Goal: Task Accomplishment & Management: Complete application form

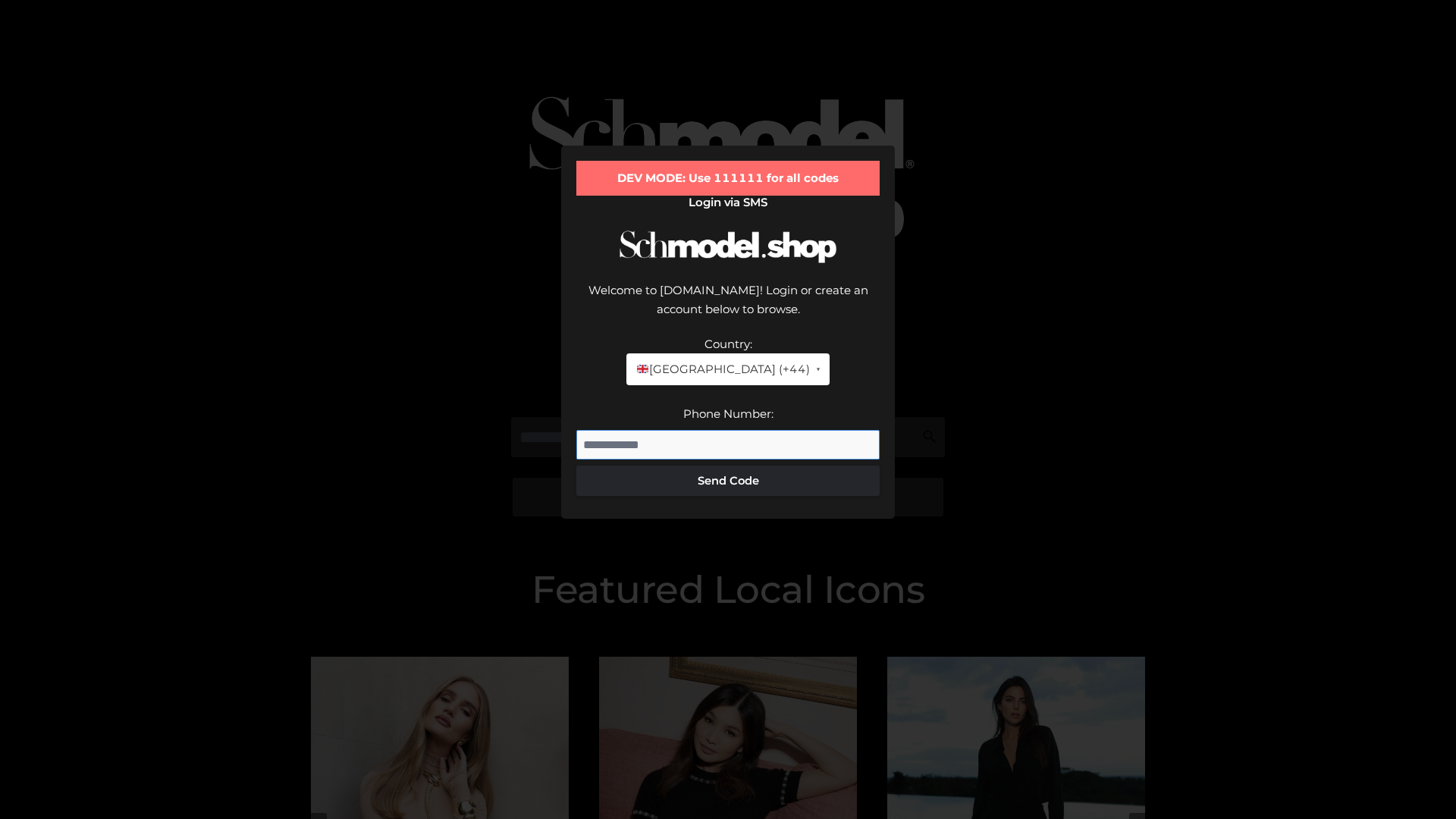
click at [728, 430] on input "Phone Number:" at bounding box center [728, 445] width 303 height 30
type input "**********"
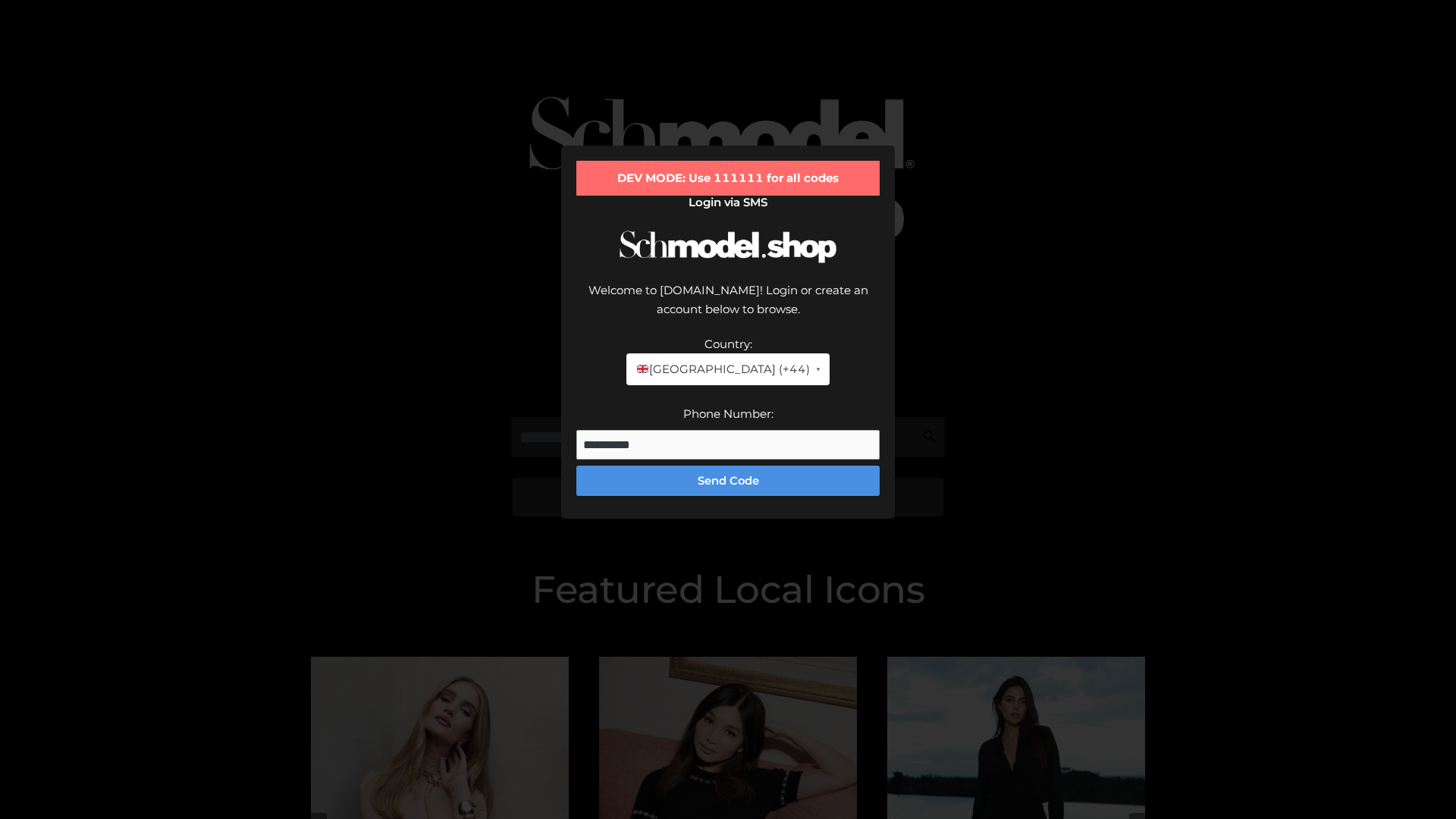
click at [728, 465] on button "Send Code" at bounding box center [728, 481] width 303 height 30
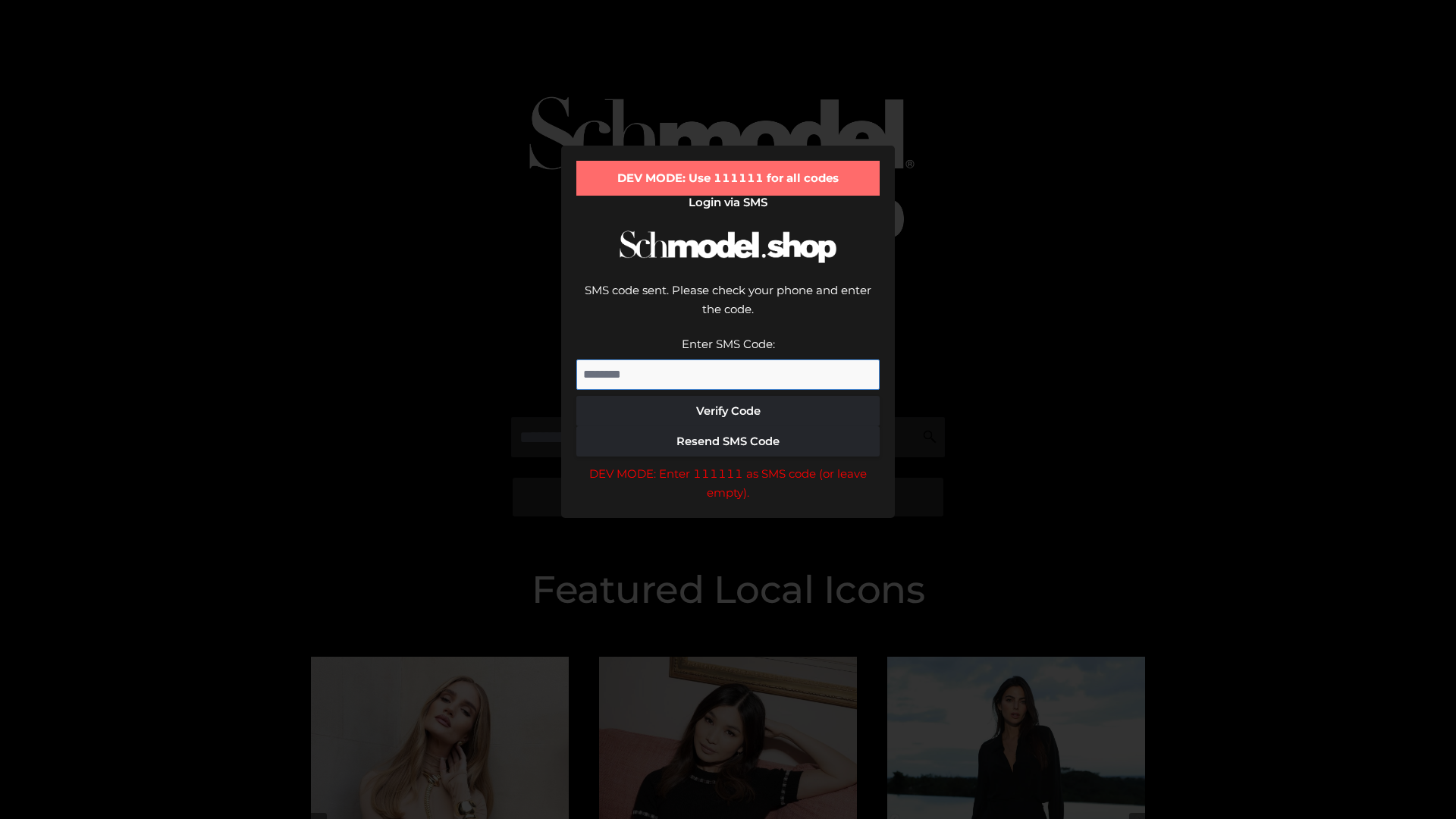
click at [728, 360] on input "Enter SMS Code:" at bounding box center [728, 375] width 303 height 30
type input "******"
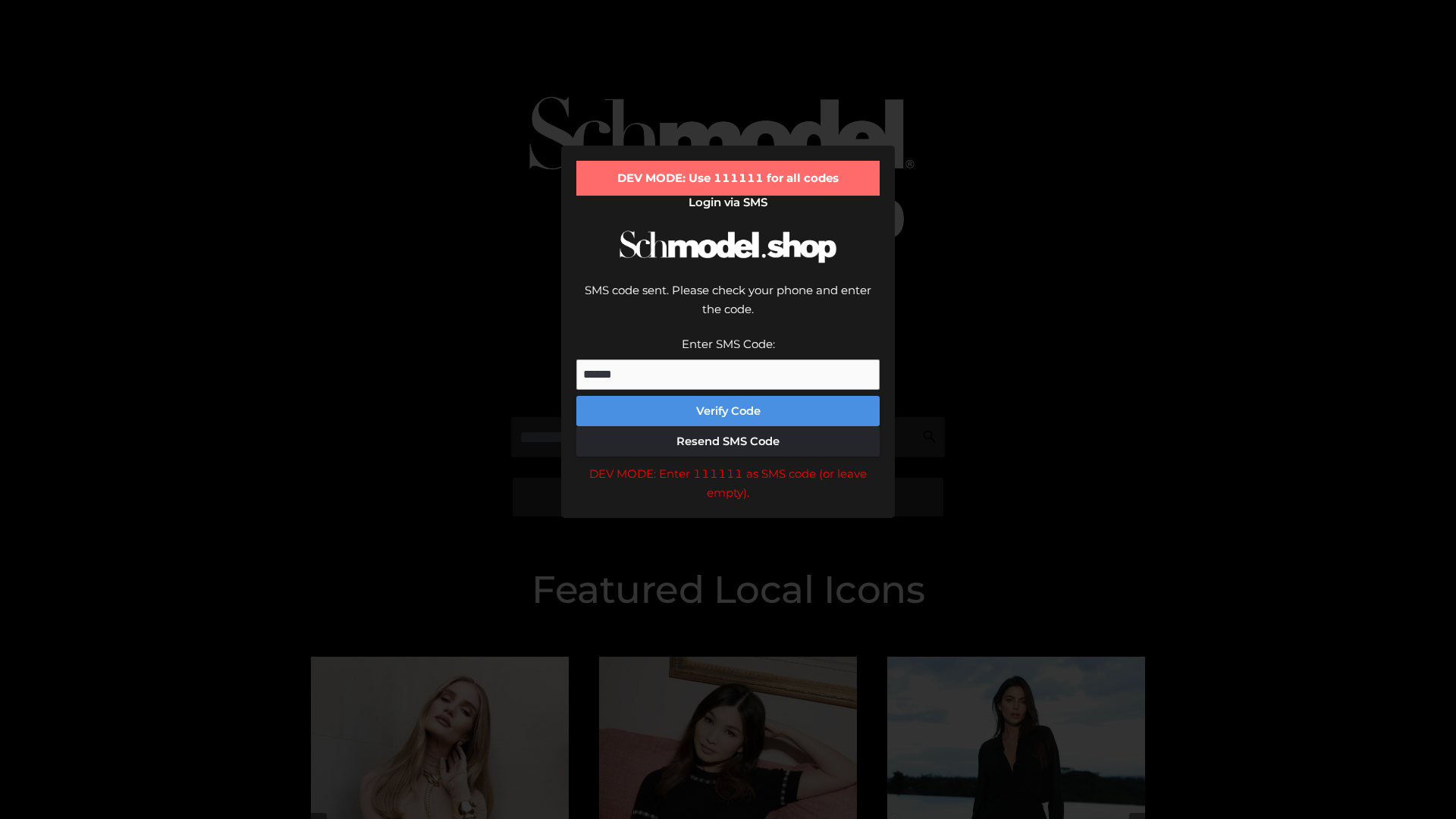
click at [728, 396] on button "Verify Code" at bounding box center [728, 411] width 303 height 30
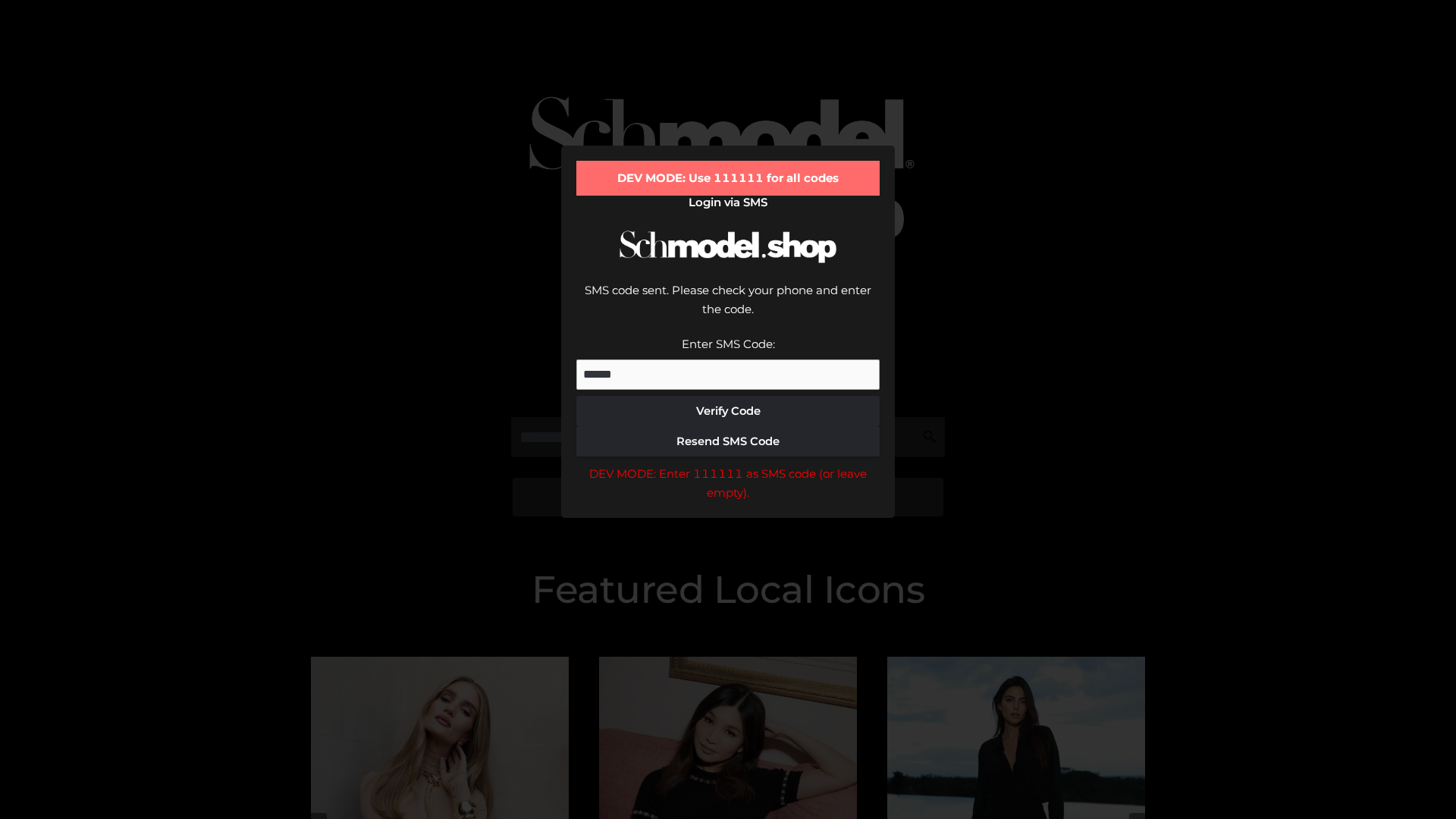
click at [728, 464] on div "DEV MODE: Enter 111111 as SMS code (or leave empty)." at bounding box center [728, 483] width 303 height 39
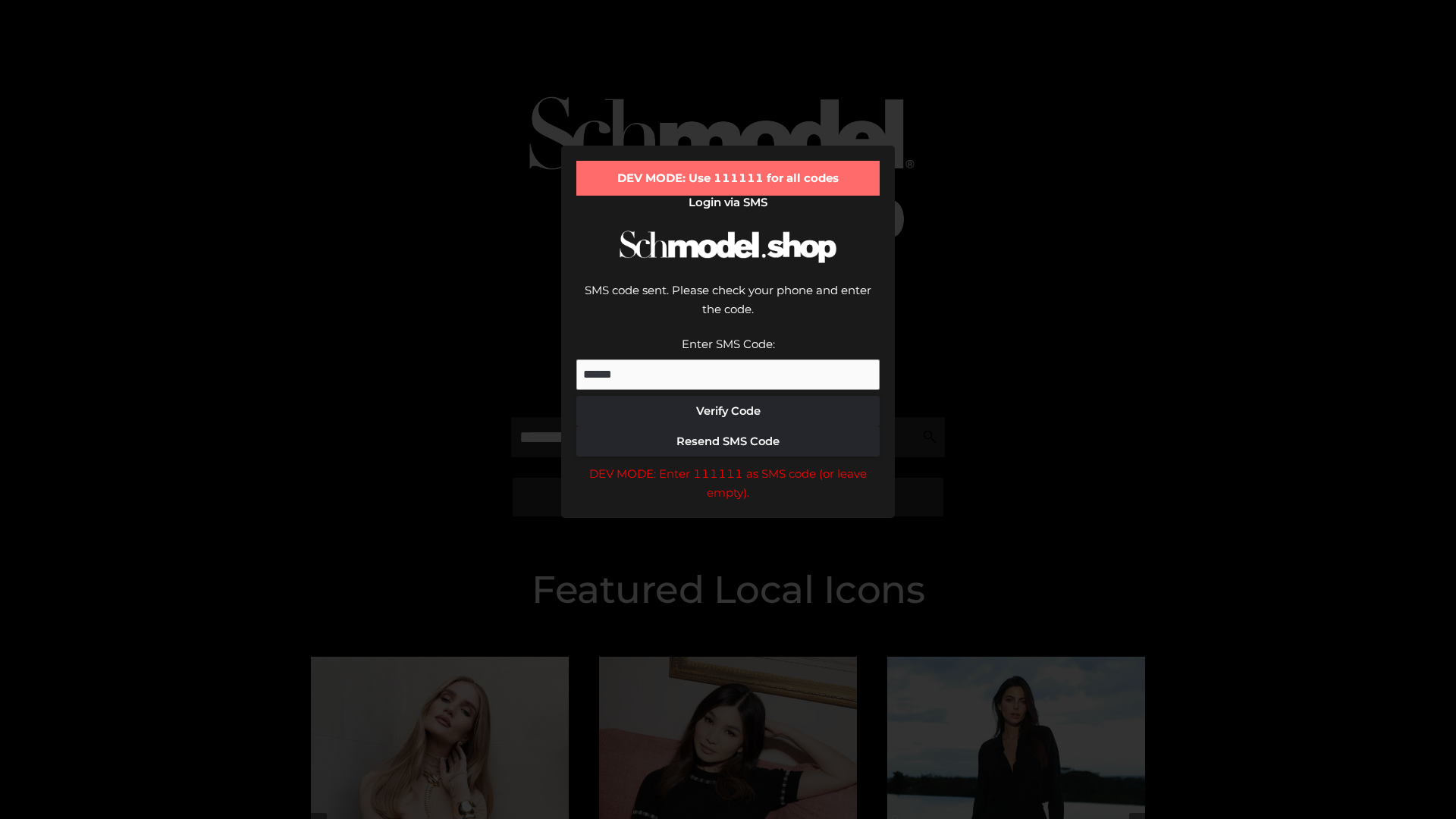
click at [728, 464] on div "DEV MODE: Enter 111111 as SMS code (or leave empty)." at bounding box center [728, 483] width 303 height 39
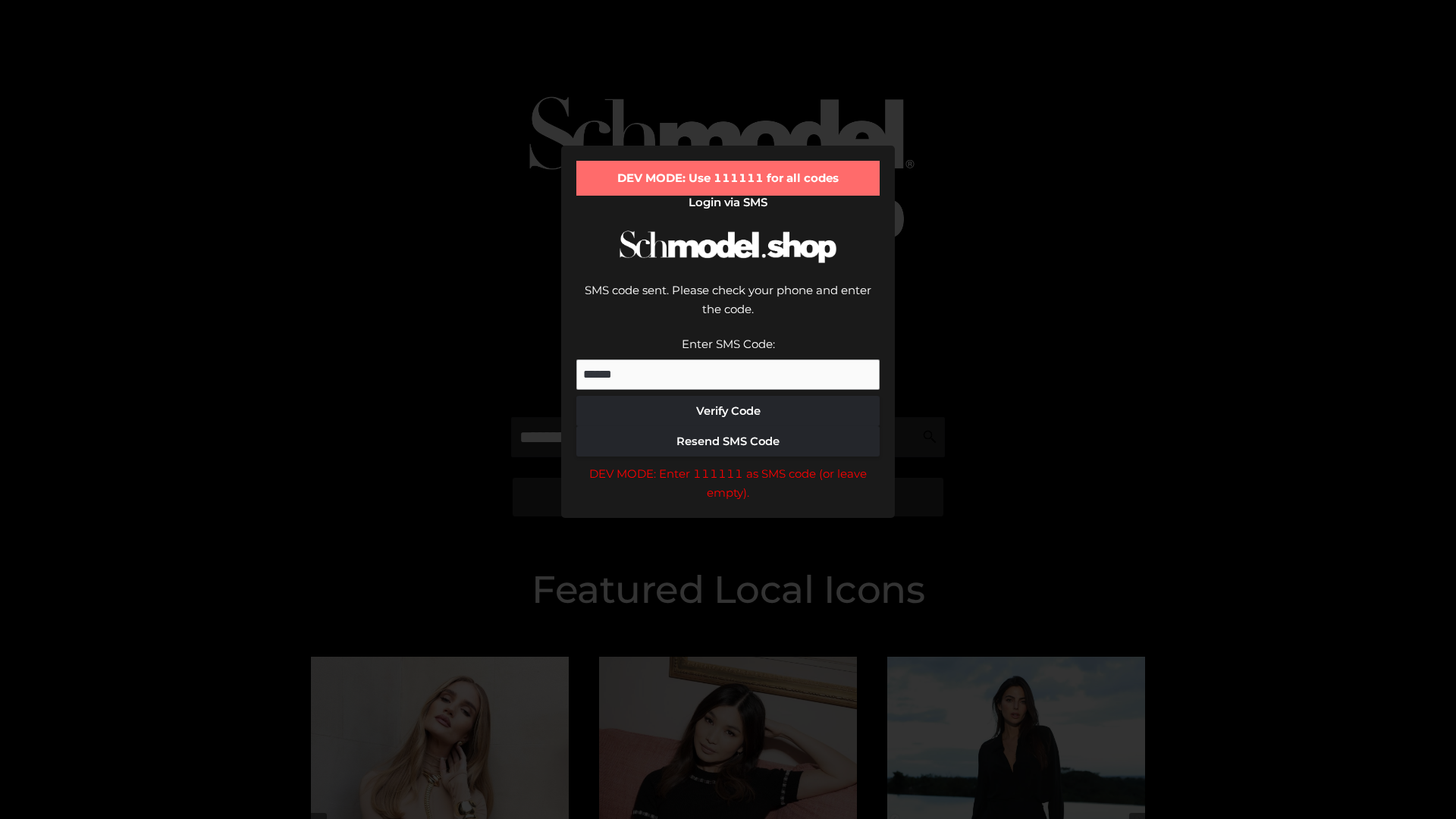
click at [728, 464] on div "DEV MODE: Enter 111111 as SMS code (or leave empty)." at bounding box center [728, 483] width 303 height 39
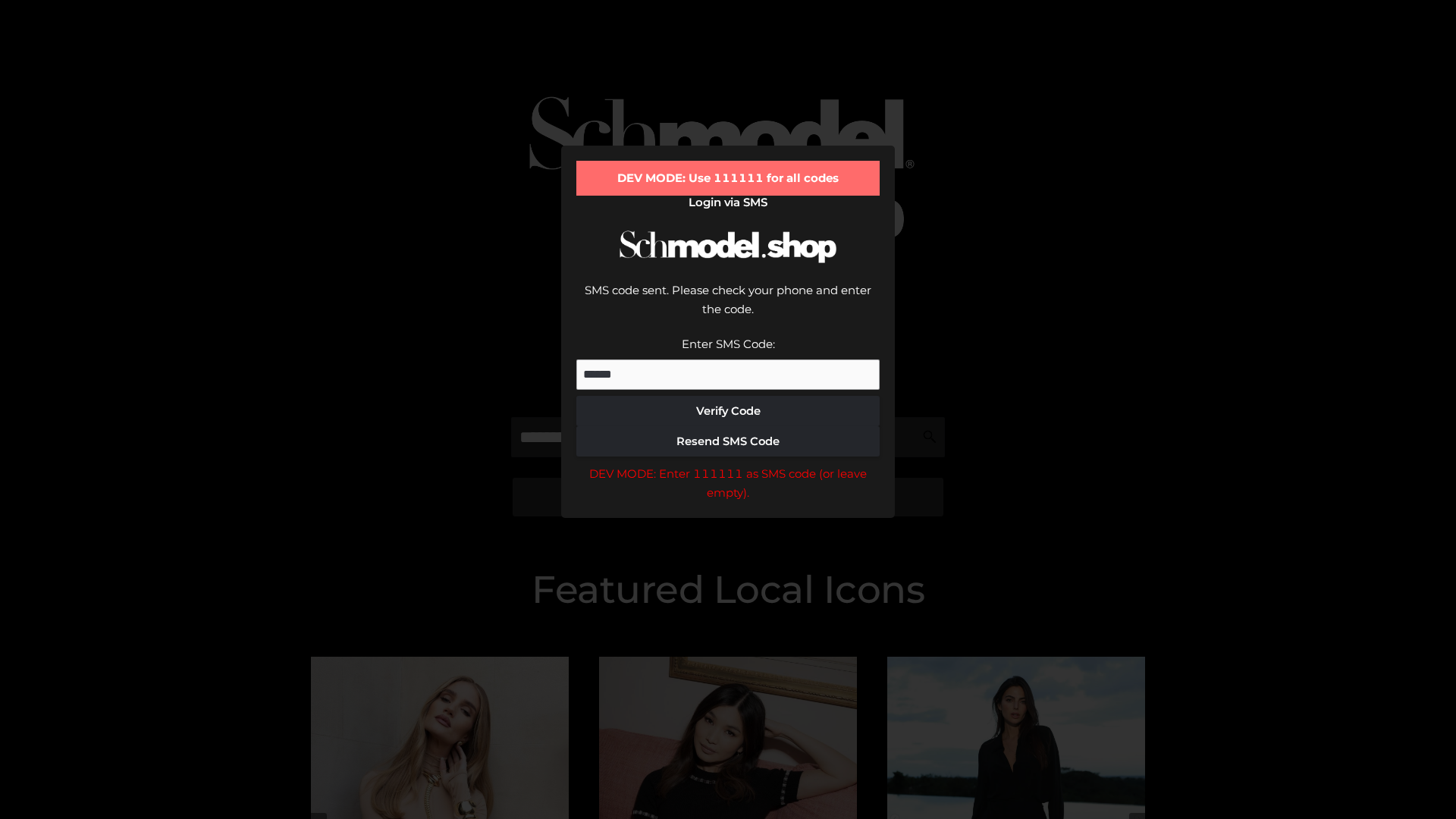
click at [728, 464] on div "DEV MODE: Enter 111111 as SMS code (or leave empty)." at bounding box center [728, 483] width 303 height 39
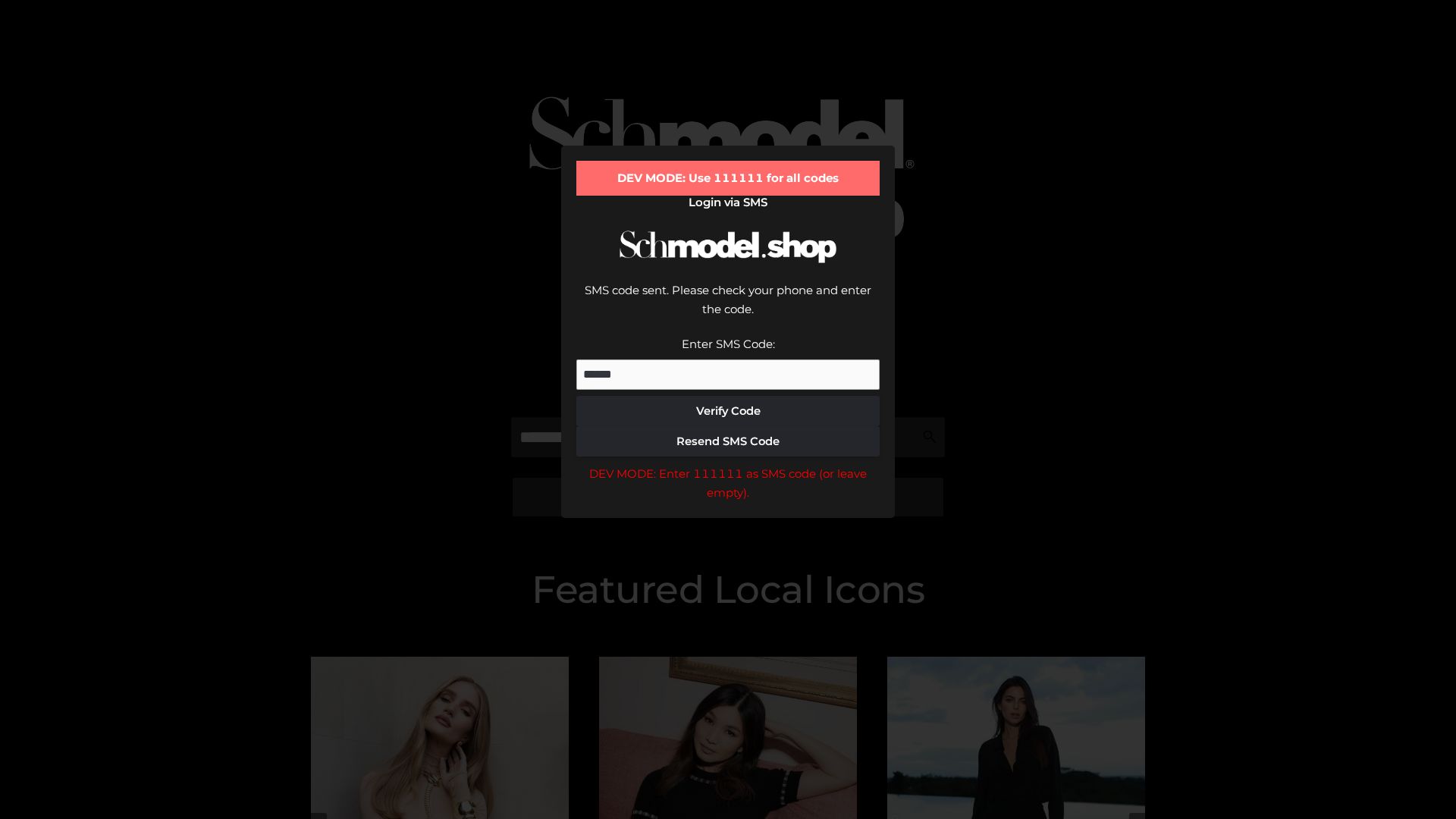
click at [728, 464] on div "DEV MODE: Enter 111111 as SMS code (or leave empty)." at bounding box center [728, 483] width 303 height 39
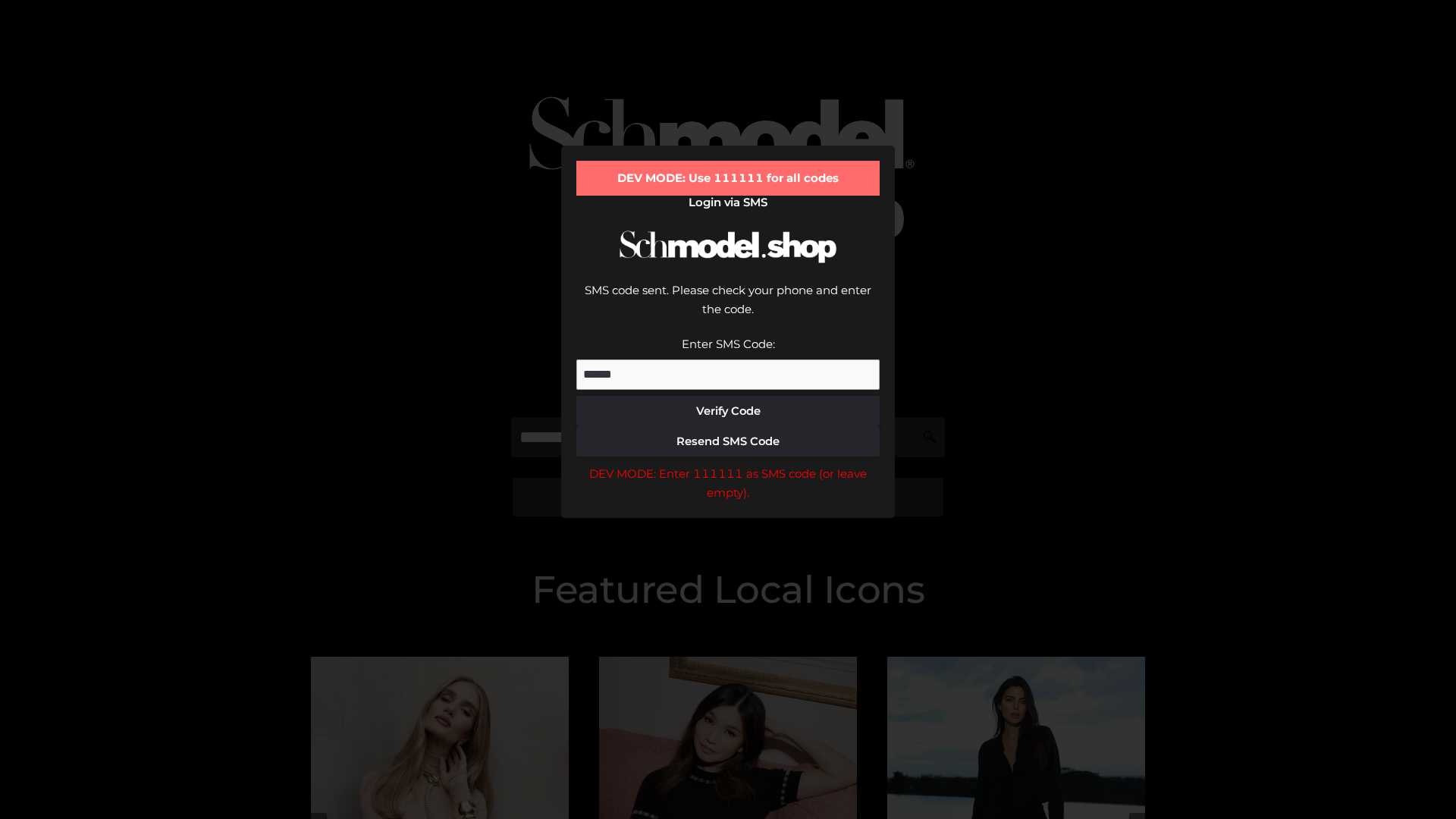
click at [728, 464] on div "DEV MODE: Enter 111111 as SMS code (or leave empty)." at bounding box center [728, 483] width 303 height 39
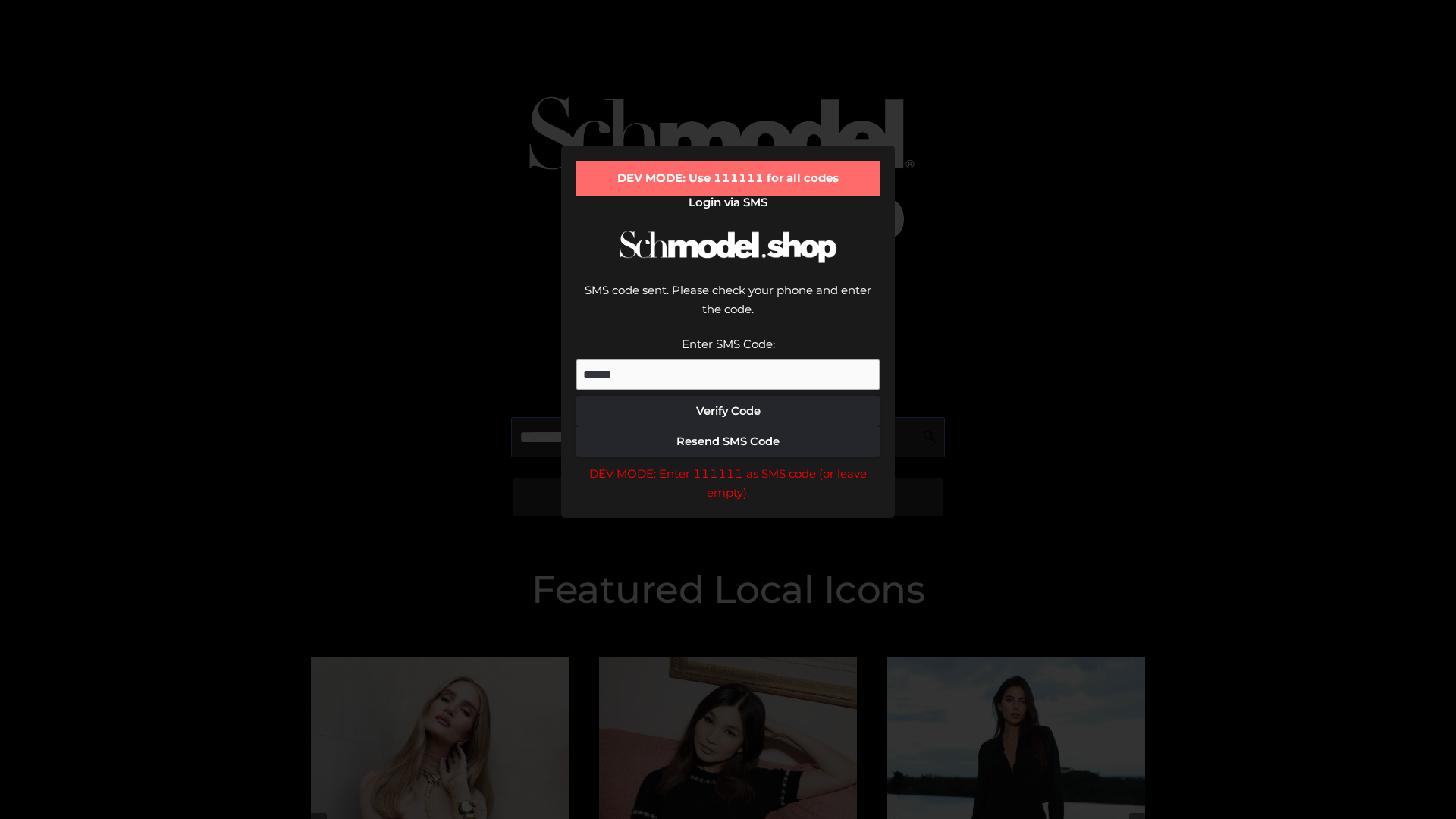
scroll to position [0, 78]
click at [728, 464] on div "DEV MODE: Enter 111111 as SMS code (or leave empty)." at bounding box center [728, 483] width 303 height 39
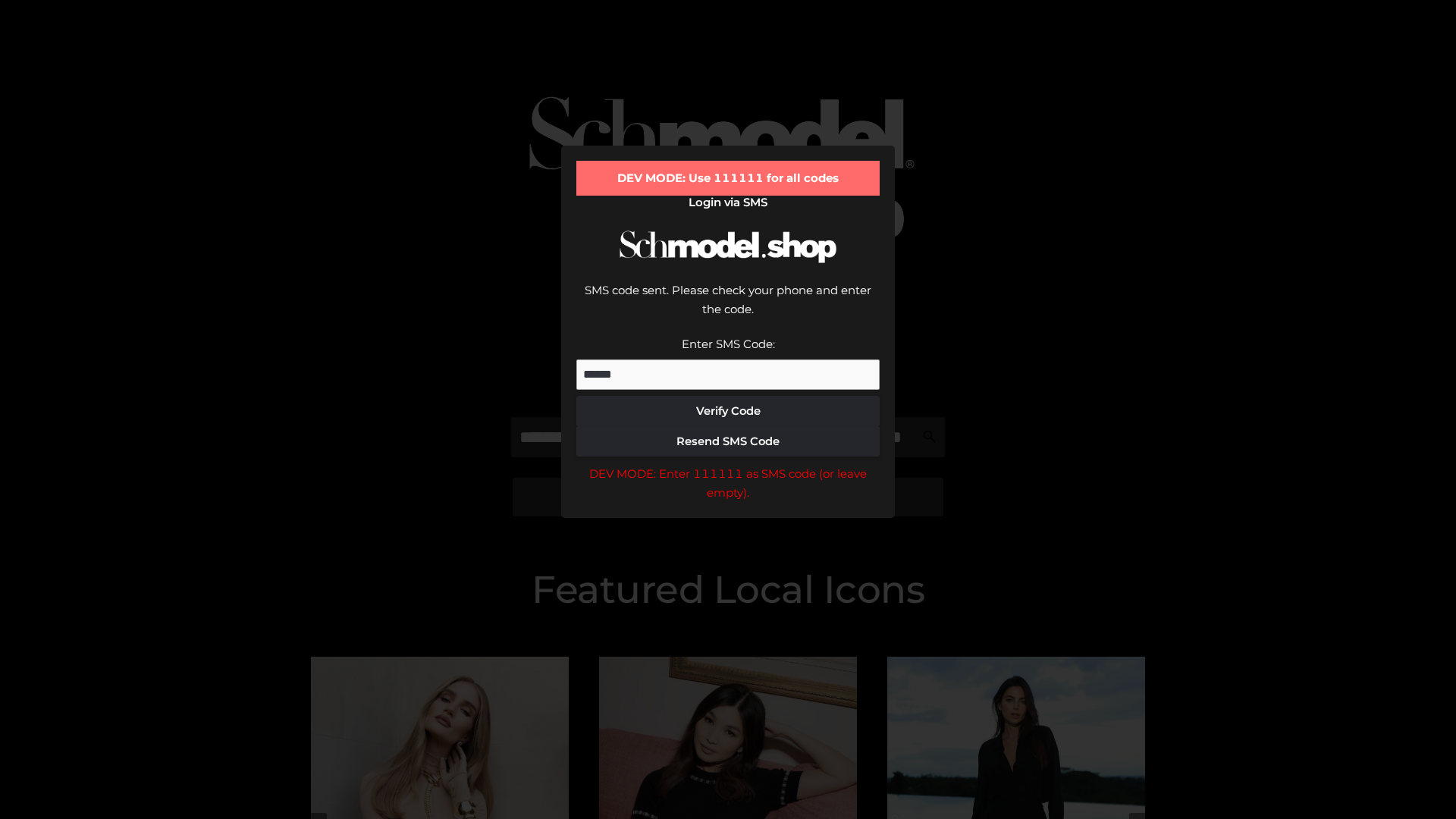
click at [728, 464] on div "DEV MODE: Enter 111111 as SMS code (or leave empty)." at bounding box center [728, 483] width 303 height 39
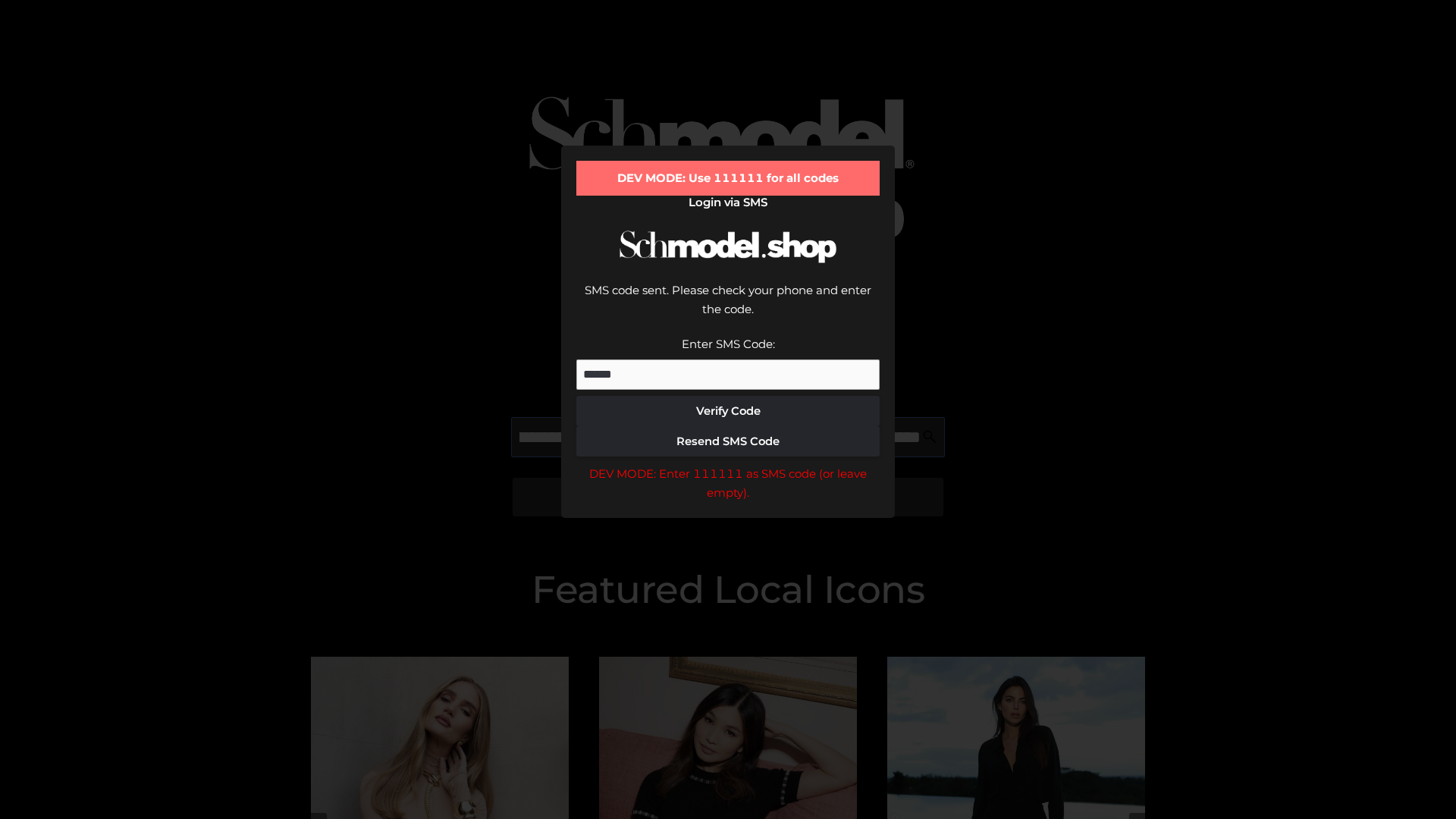
scroll to position [0, 165]
click at [728, 464] on div "DEV MODE: Enter 111111 as SMS code (or leave empty)." at bounding box center [728, 483] width 303 height 39
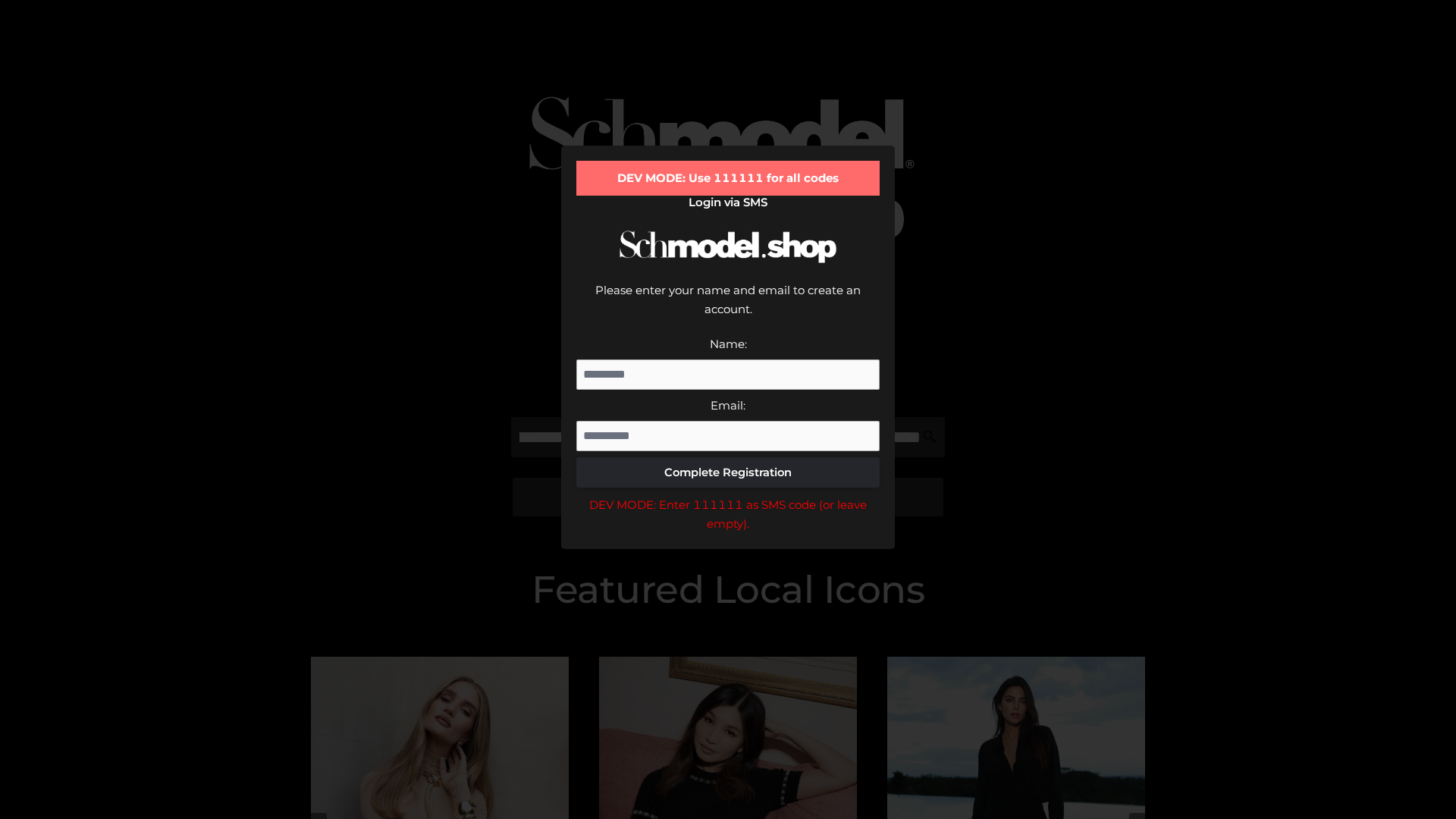
click at [728, 495] on div "DEV MODE: Enter 111111 as SMS code (or leave empty)." at bounding box center [728, 514] width 303 height 39
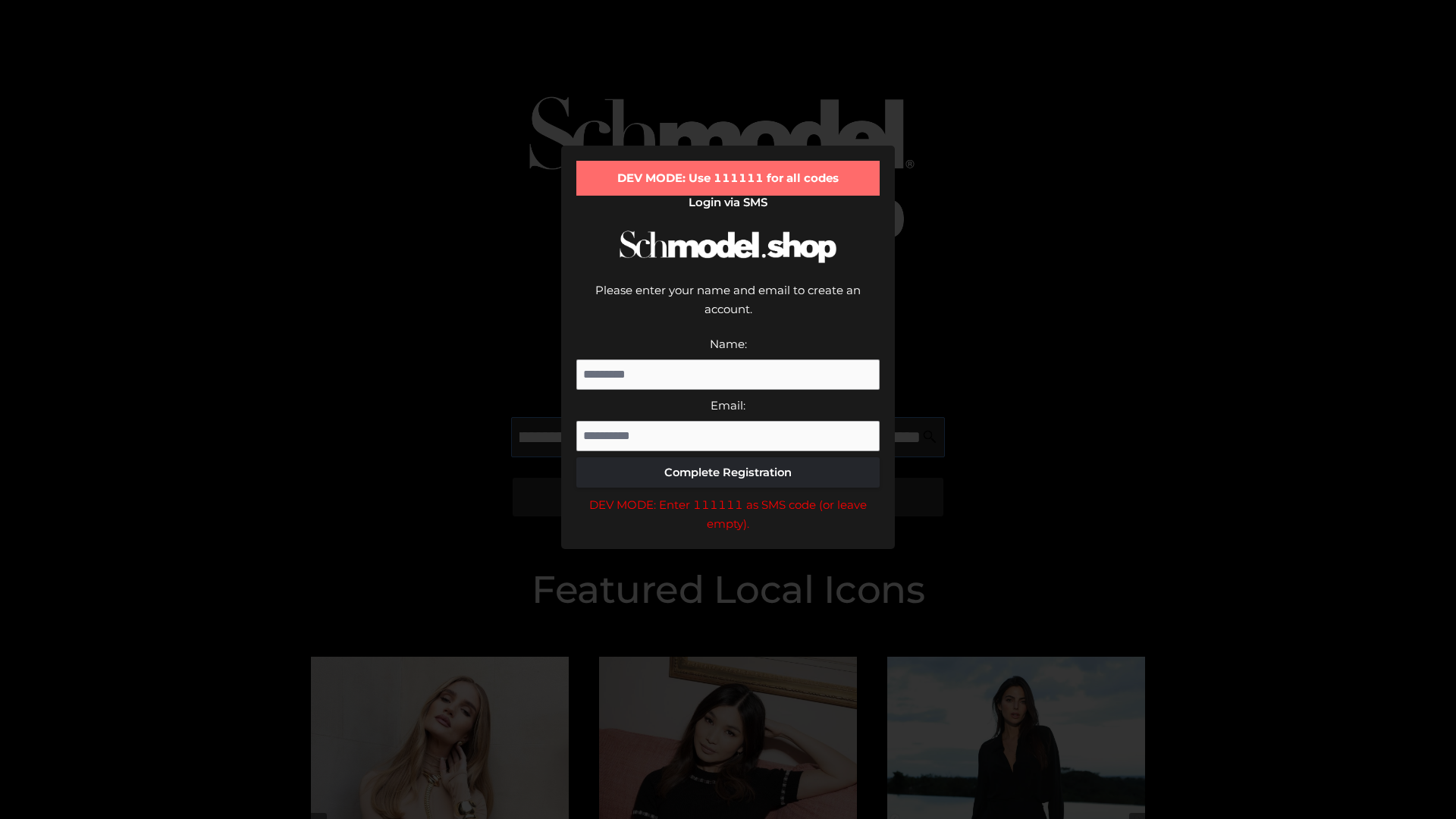
scroll to position [0, 257]
click at [728, 495] on div "DEV MODE: Enter 111111 as SMS code (or leave empty)." at bounding box center [728, 514] width 303 height 39
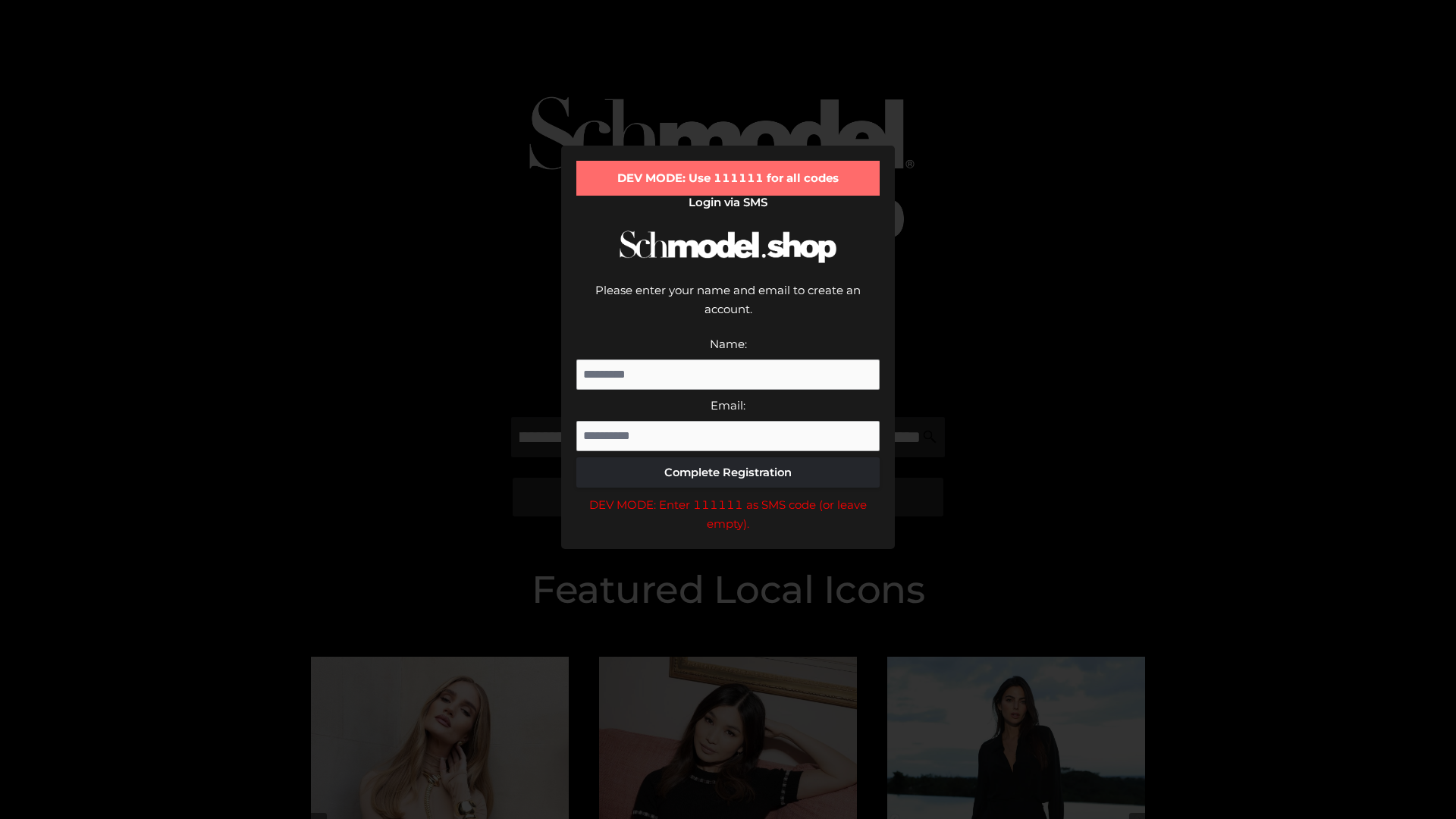
click at [728, 495] on div "DEV MODE: Enter 111111 as SMS code (or leave empty)." at bounding box center [728, 514] width 303 height 39
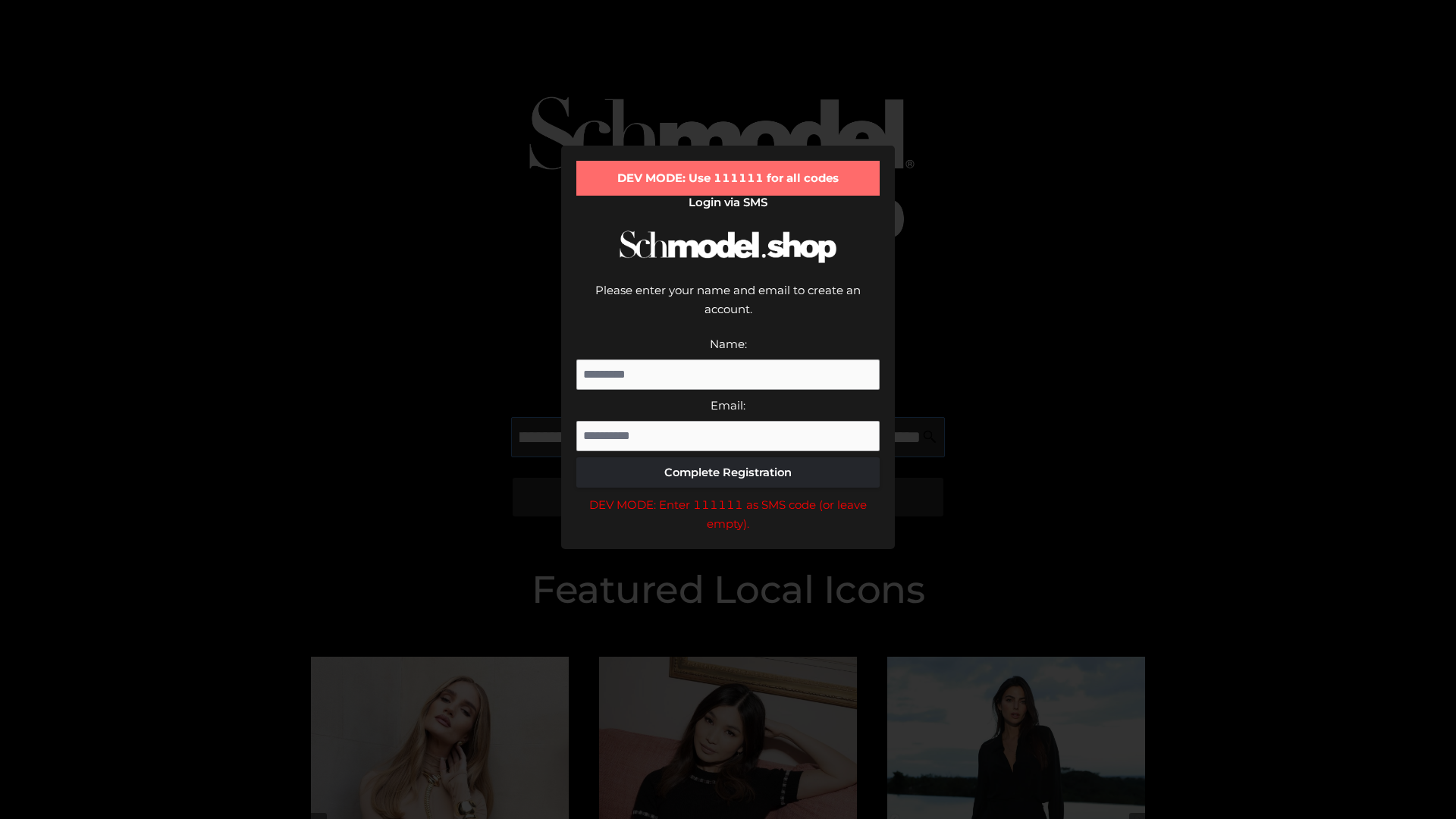
scroll to position [0, 353]
click at [728, 495] on div "DEV MODE: Enter 111111 as SMS code (or leave empty)." at bounding box center [728, 514] width 303 height 39
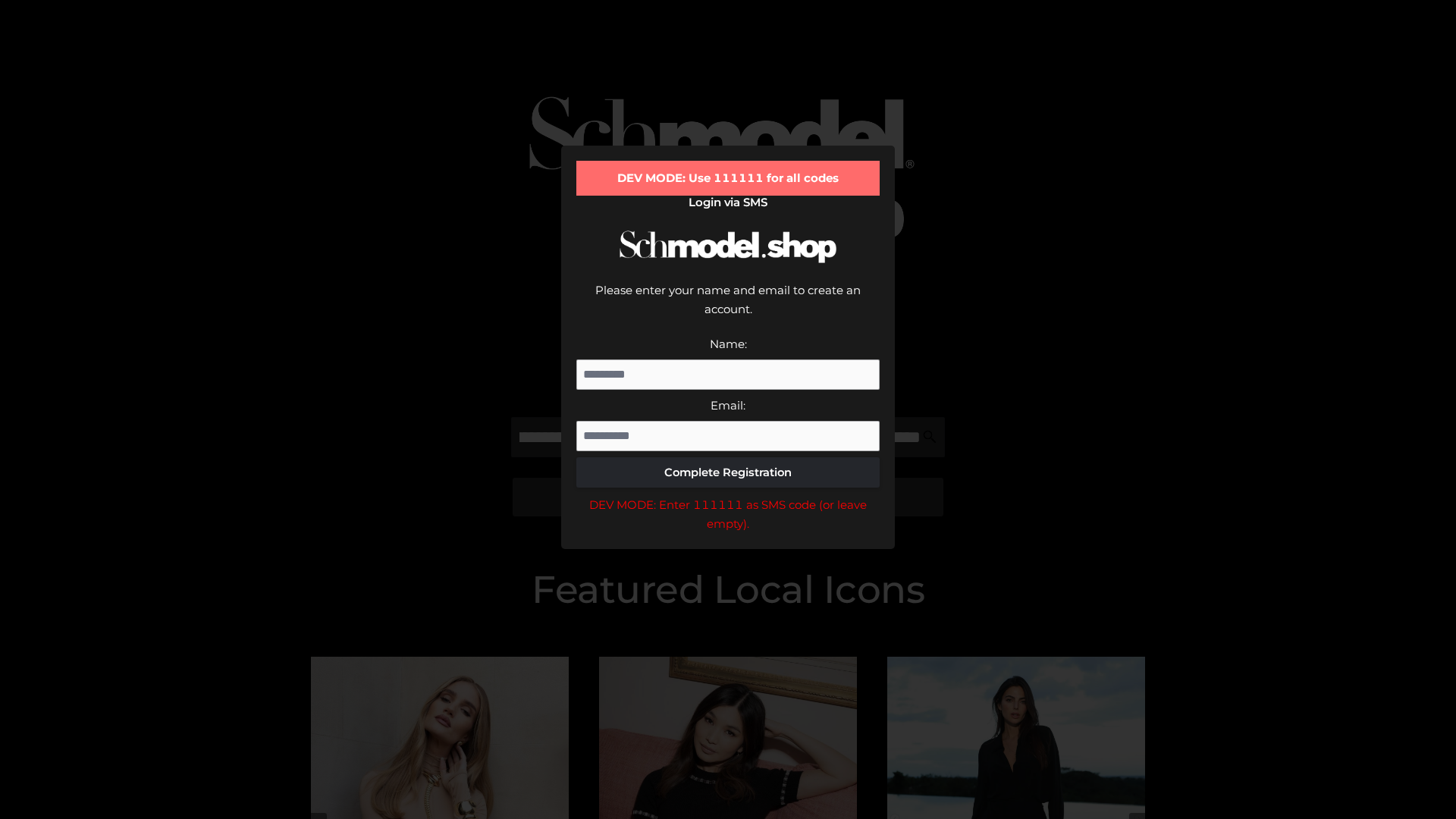
click at [728, 495] on div "DEV MODE: Enter 111111 as SMS code (or leave empty)." at bounding box center [728, 514] width 303 height 39
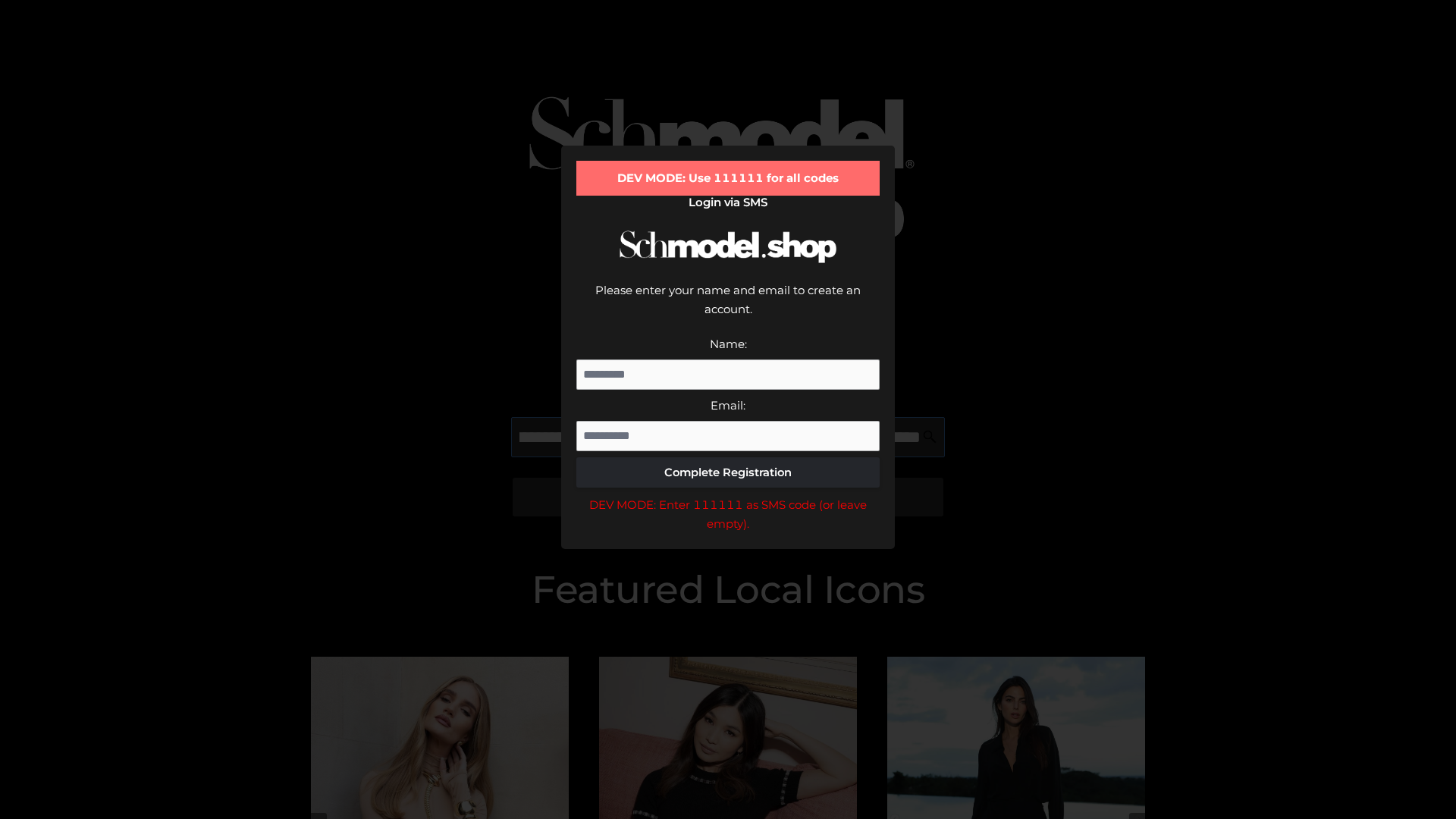
scroll to position [0, 440]
click at [728, 495] on div "DEV MODE: Enter 111111 as SMS code (or leave empty)." at bounding box center [728, 514] width 303 height 39
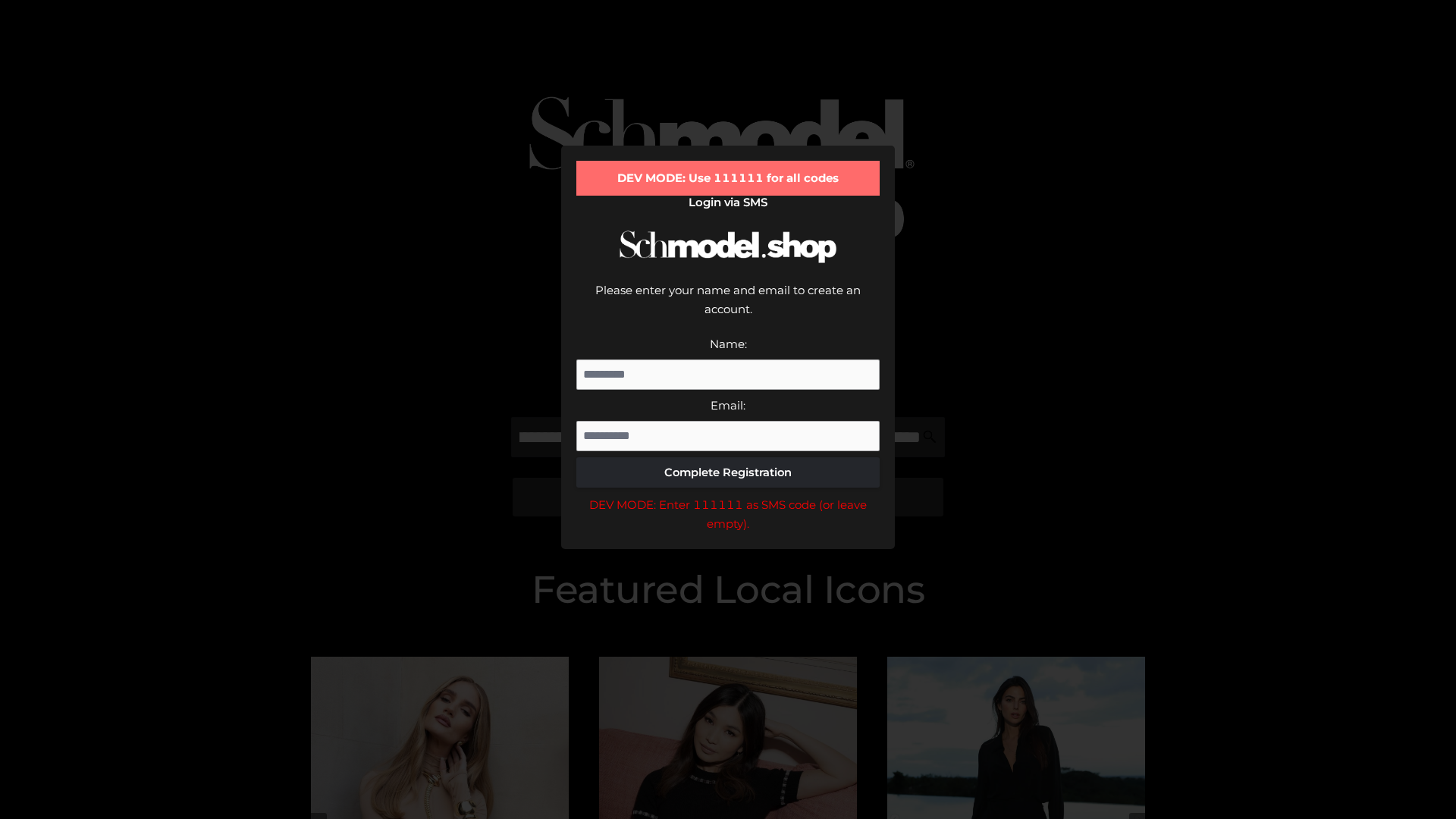
click at [728, 495] on div "DEV MODE: Enter 111111 as SMS code (or leave empty)." at bounding box center [728, 514] width 303 height 39
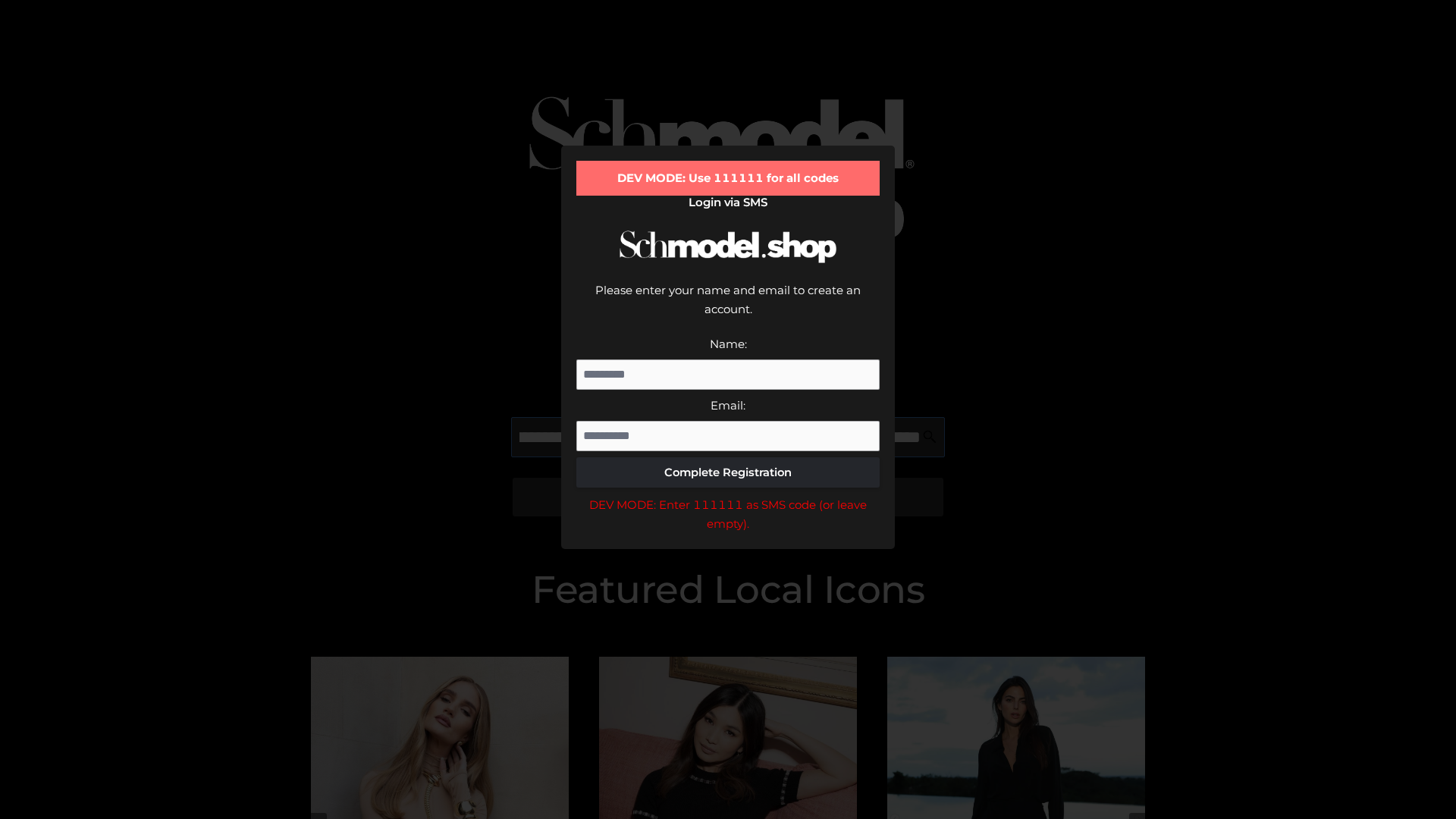
scroll to position [0, 532]
click at [728, 495] on div "DEV MODE: Enter 111111 as SMS code (or leave empty)." at bounding box center [728, 514] width 303 height 39
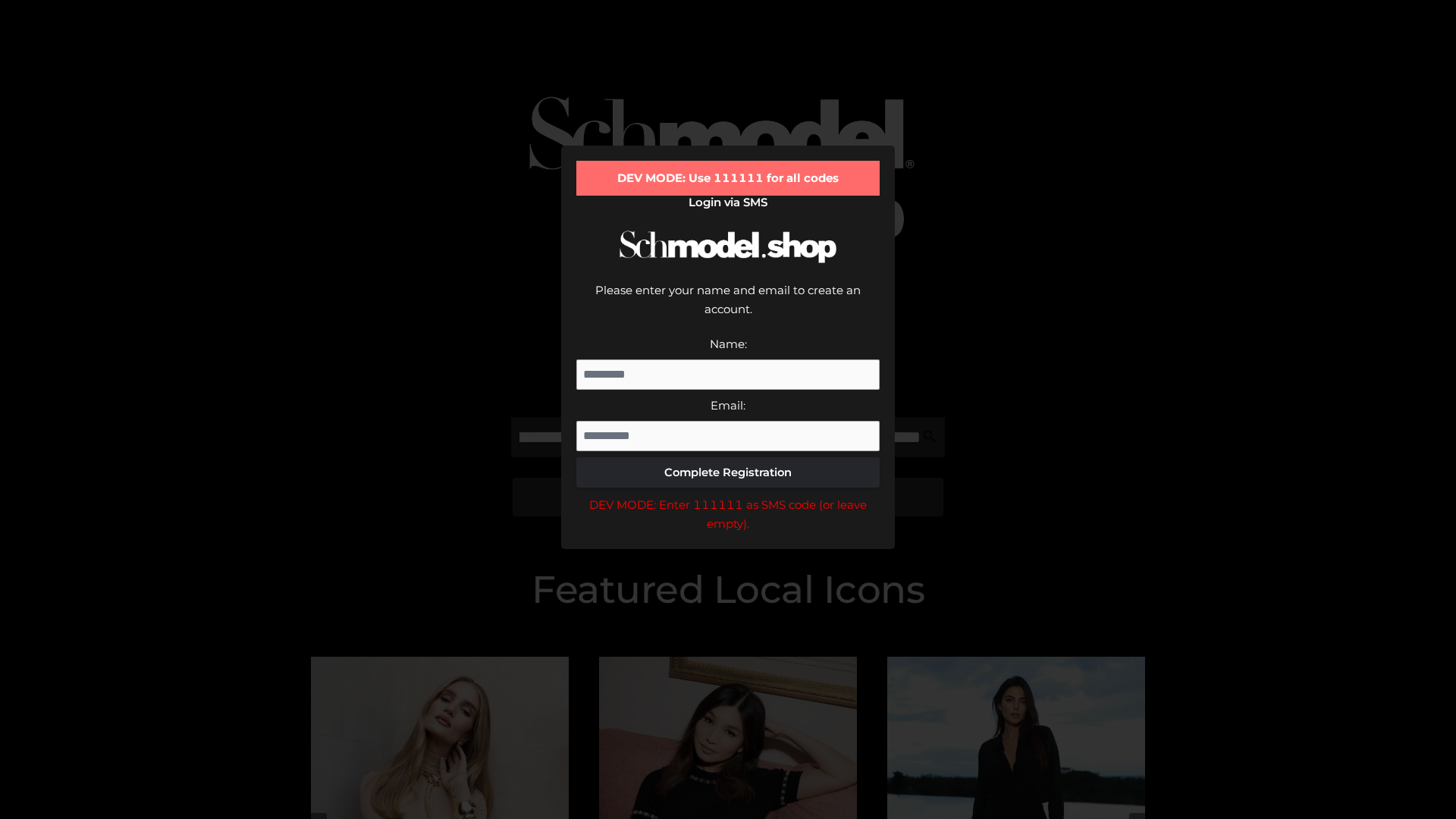
click at [728, 495] on div "DEV MODE: Enter 111111 as SMS code (or leave empty)." at bounding box center [728, 514] width 303 height 39
type input "**********"
click at [728, 495] on div "DEV MODE: Enter 111111 as SMS code (or leave empty)." at bounding box center [728, 514] width 303 height 39
